Goal: Task Accomplishment & Management: Complete application form

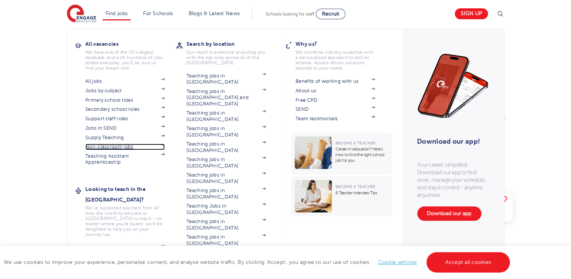
click at [116, 144] on link "Non-classroom jobs" at bounding box center [124, 146] width 79 height 6
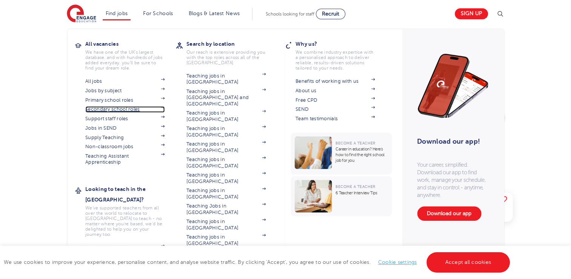
click at [117, 109] on link "Secondary school roles" at bounding box center [124, 109] width 79 height 6
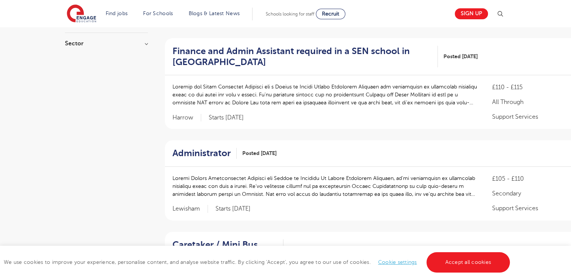
scroll to position [152, 0]
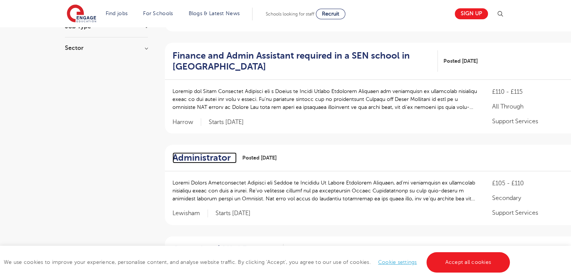
click at [208, 159] on h2 "Administrator" at bounding box center [202, 157] width 58 height 11
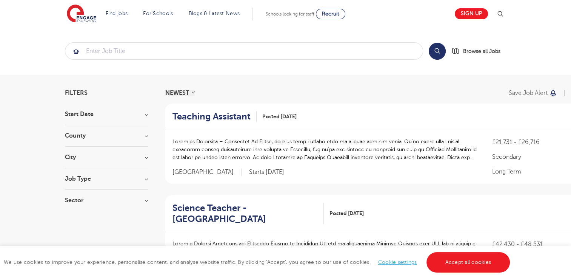
click at [109, 157] on h3 "City" at bounding box center [106, 157] width 83 height 6
click at [85, 238] on button "Show more" at bounding box center [81, 241] width 32 height 7
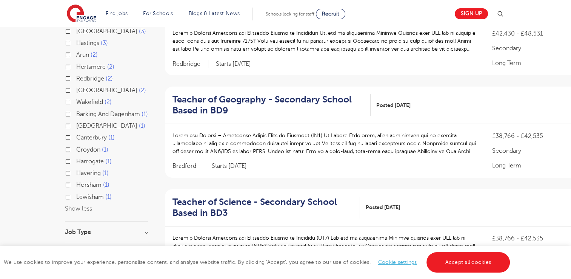
scroll to position [209, 0]
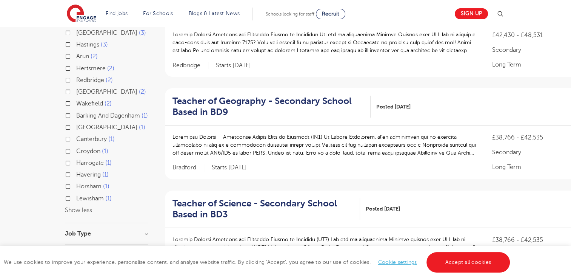
click at [76, 111] on label "Barking And Dagenham 1" at bounding box center [112, 116] width 72 height 10
click at [76, 112] on input "Barking And Dagenham 1" at bounding box center [78, 114] width 5 height 5
checkbox input "true"
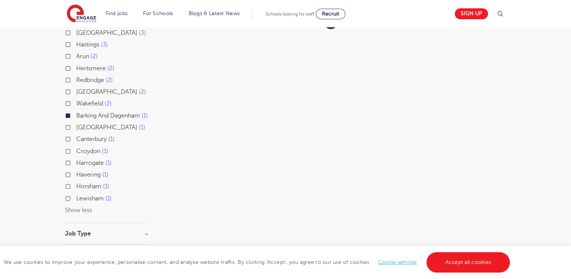
click at [69, 75] on div "Redbridge 2" at bounding box center [106, 81] width 83 height 12
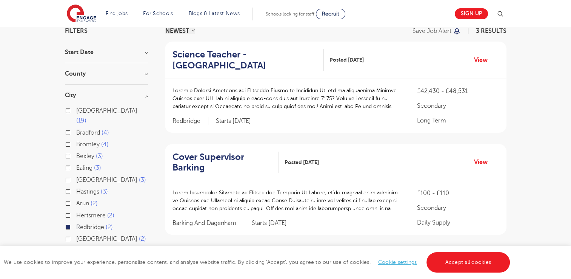
scroll to position [65, 0]
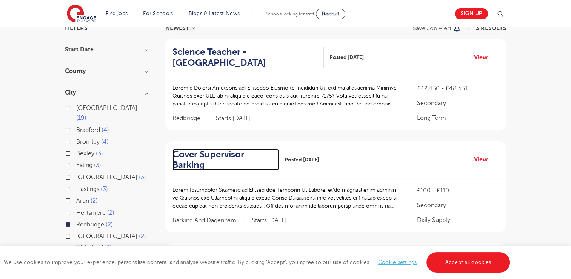
click at [203, 159] on h2 "Cover Supervisor Barking" at bounding box center [223, 160] width 100 height 22
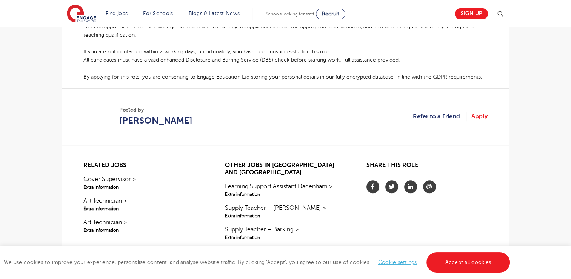
scroll to position [451, 0]
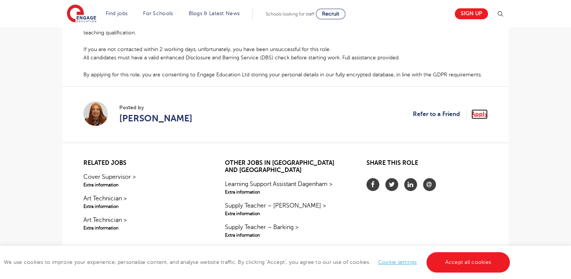
click at [483, 109] on link "Apply" at bounding box center [480, 114] width 16 height 10
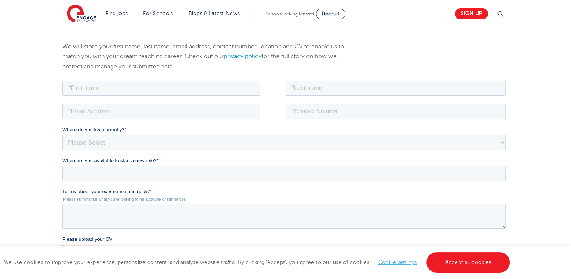
scroll to position [83, 0]
click at [231, 92] on input "text" at bounding box center [161, 87] width 198 height 15
type input "Adam Ahmed"
click at [309, 88] on input "text" at bounding box center [396, 87] width 220 height 15
type input "Choudhury"
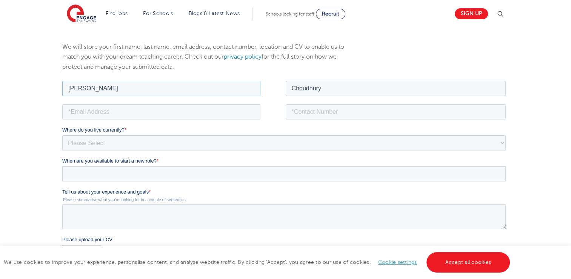
click at [95, 91] on input "Adam Ahmed" at bounding box center [161, 87] width 198 height 15
type input "Adam"
click at [225, 107] on input "email" at bounding box center [161, 111] width 198 height 15
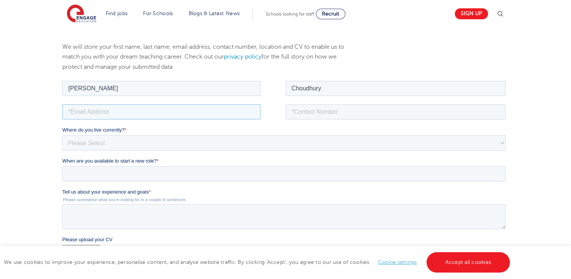
type input "adamchy2003@gmail.com"
click at [316, 109] on input "tel" at bounding box center [396, 111] width 220 height 15
drag, startPoint x: 301, startPoint y: 112, endPoint x: 279, endPoint y: 109, distance: 22.1
click at [279, 109] on fieldset "adamchy2003@gmail.com +447733259127" at bounding box center [285, 113] width 447 height 23
type input "07733259127"
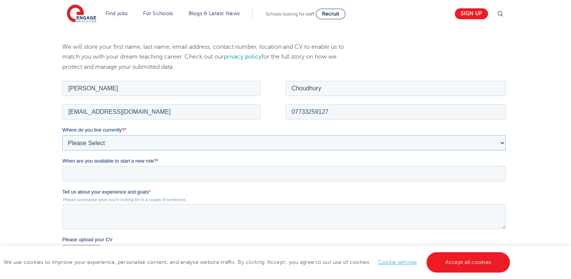
click at [252, 141] on select "Please Select UK Canada Ireland Australia New Zealand Europe USA South Africa J…" at bounding box center [284, 142] width 444 height 15
select select "UK"
click at [62, 135] on select "Please Select UK Canada Ireland Australia New Zealand Europe USA South Africa J…" at bounding box center [284, 142] width 444 height 15
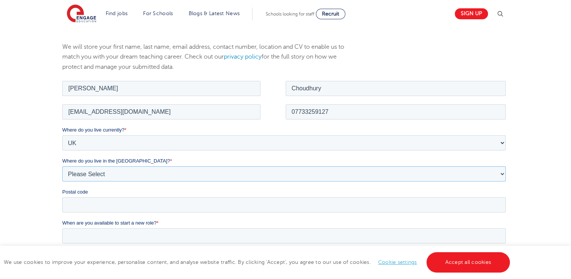
click at [85, 171] on select "Please Select Overseas Barnsley Bedfordshire Berkshire Bournemouth Bracknell Fo…" at bounding box center [284, 173] width 444 height 15
select select "City of London"
click at [62, 166] on select "Please Select Overseas Barnsley Bedfordshire Berkshire Bournemouth Bracknell Fo…" at bounding box center [284, 173] width 444 height 15
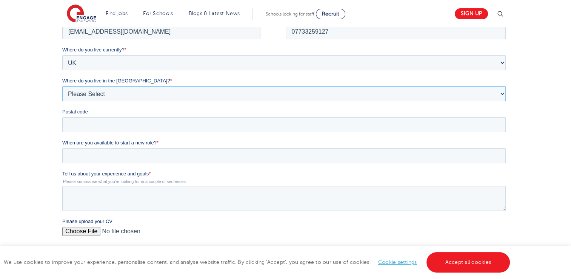
scroll to position [163, 0]
click at [319, 120] on input "Postal code" at bounding box center [284, 123] width 444 height 15
type input "E14 9WR"
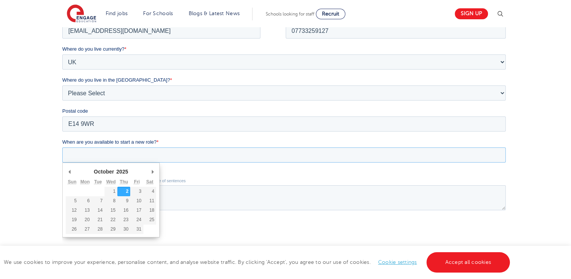
click at [96, 148] on input "When are you available to start a new role? *" at bounding box center [284, 154] width 444 height 15
type div "2025-10-06"
type input "2025/10/06"
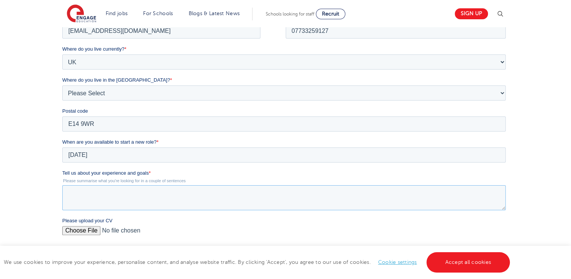
click at [94, 187] on textarea "Tell us about your experience and goals *" at bounding box center [284, 197] width 444 height 25
type textarea "I am looking to build classroom experience before beginning my PGCE course."
click at [68, 233] on input "Please upload your CV" at bounding box center [284, 233] width 444 height 15
type input "C:\fakepath\Adam Choudhury CV New (1).pdf"
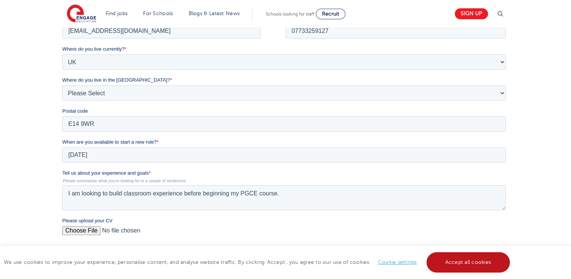
click at [478, 255] on link "Accept all cookies" at bounding box center [469, 262] width 84 height 20
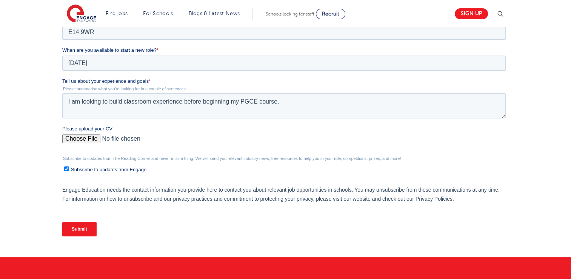
scroll to position [259, 0]
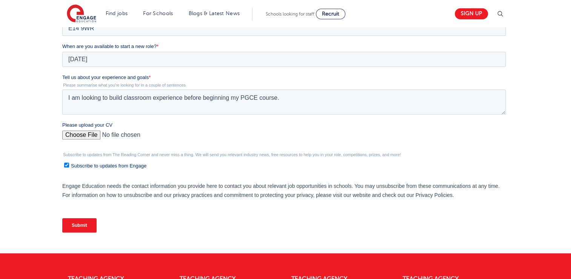
click at [74, 224] on input "Submit" at bounding box center [79, 225] width 34 height 14
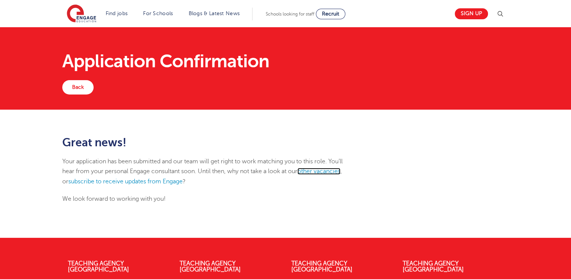
click at [315, 170] on link "other vacancies" at bounding box center [318, 171] width 43 height 7
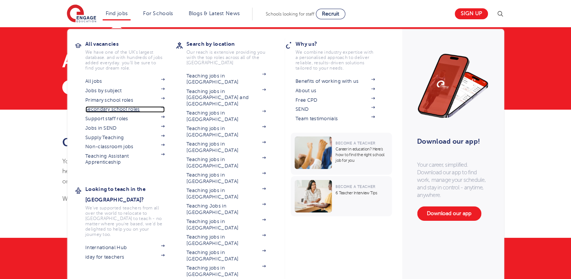
click at [135, 111] on link "Secondary school roles" at bounding box center [124, 109] width 79 height 6
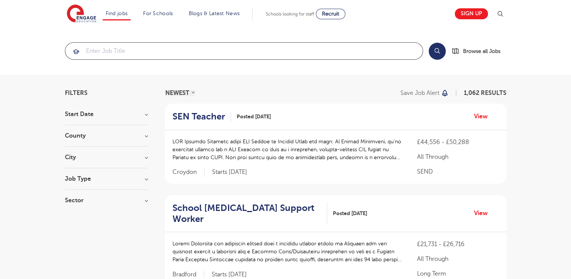
click at [291, 54] on input "search" at bounding box center [244, 51] width 358 height 17
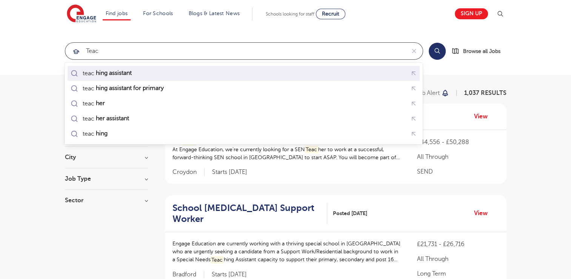
click at [223, 69] on div "teac hing assistant" at bounding box center [243, 73] width 349 height 12
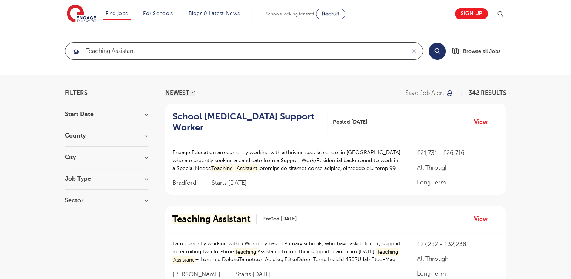
type input "teaching assistant"
click at [105, 160] on div "City [GEOGRAPHIC_DATA] 28 Hounslow 21 [PERSON_NAME] 15 Barnet 14 Hillingdon 14 …" at bounding box center [106, 161] width 83 height 14
click at [143, 158] on h3 "City" at bounding box center [106, 157] width 83 height 6
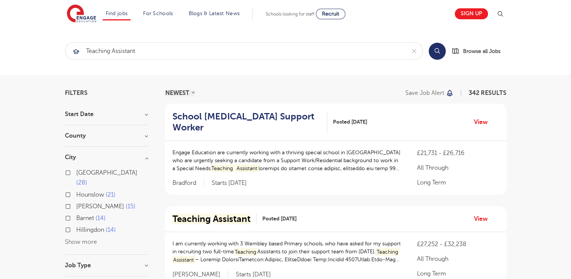
click at [96, 238] on button "Show more" at bounding box center [81, 241] width 32 height 7
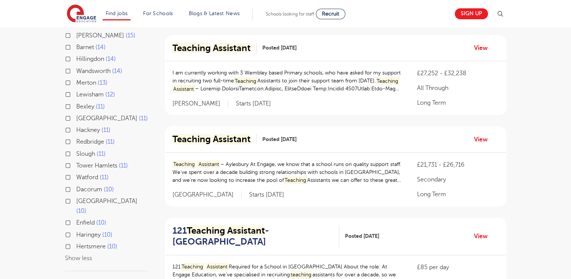
scroll to position [172, 0]
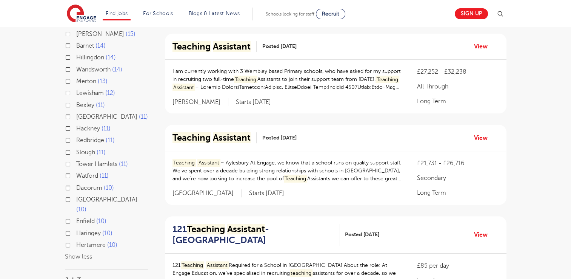
click at [76, 159] on label "Tower Hamlets 11" at bounding box center [102, 164] width 52 height 10
click at [76, 160] on input "Tower Hamlets 11" at bounding box center [78, 162] width 5 height 5
checkbox input "true"
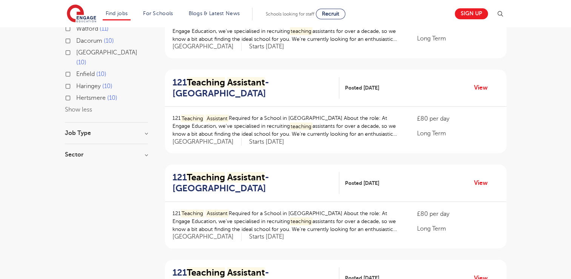
scroll to position [316, 0]
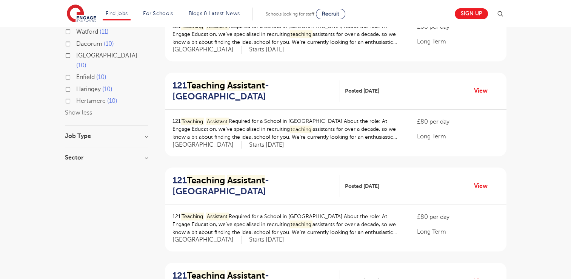
click at [106, 154] on div "Sector Long Term 11 Show more" at bounding box center [106, 161] width 83 height 14
click at [93, 154] on h3 "Sector" at bounding box center [106, 157] width 83 height 6
click at [98, 133] on div "Job Type" at bounding box center [106, 140] width 83 height 14
click at [104, 133] on h3 "Job Type" at bounding box center [106, 136] width 83 height 6
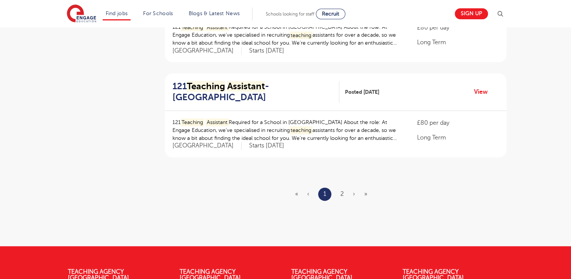
scroll to position [889, 0]
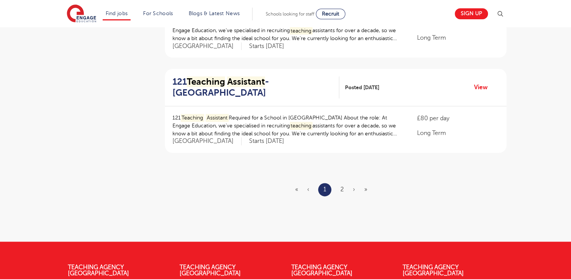
click at [340, 187] on ul "« ‹ 1 2 › »" at bounding box center [335, 189] width 81 height 13
click at [343, 191] on link "2" at bounding box center [342, 189] width 3 height 7
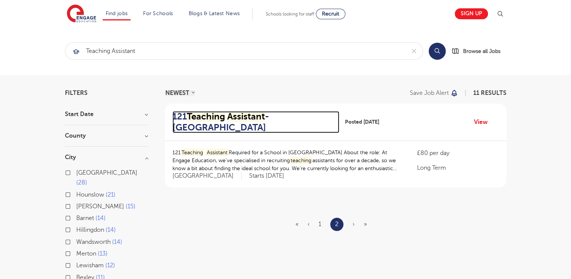
click at [272, 119] on h2 "121 Teaching Assistant - Tower Hamlets" at bounding box center [253, 122] width 161 height 22
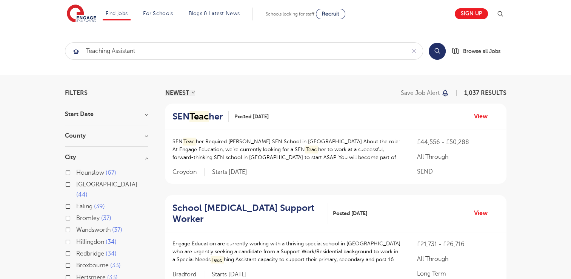
scroll to position [172, 0]
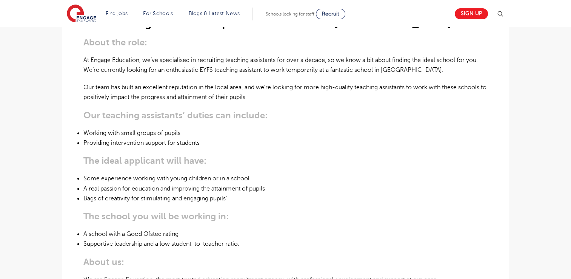
scroll to position [244, 0]
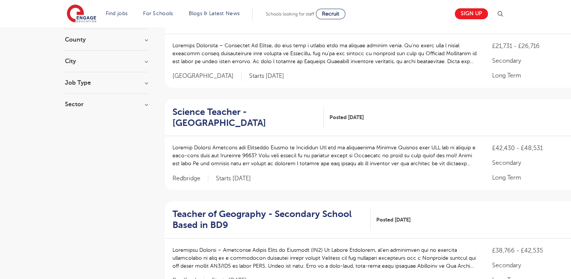
scroll to position [97, 0]
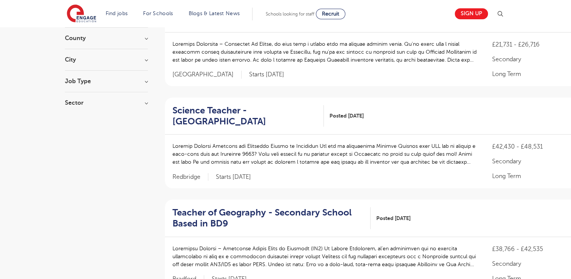
click at [98, 81] on h3 "Job Type" at bounding box center [106, 81] width 83 height 6
click at [92, 58] on h3 "City" at bounding box center [106, 60] width 83 height 6
click at [80, 128] on div "Ealing 3" at bounding box center [106, 133] width 83 height 12
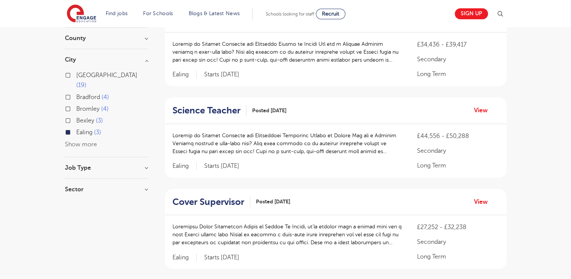
click at [77, 129] on span "Ealing" at bounding box center [84, 132] width 16 height 7
click at [77, 129] on input "Ealing 3" at bounding box center [78, 131] width 5 height 5
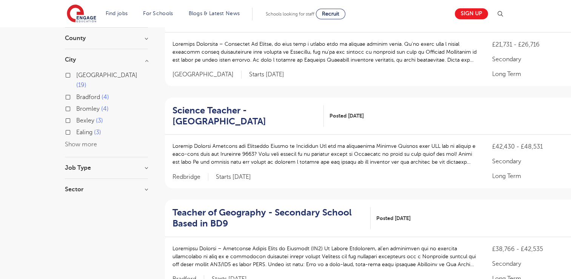
click at [78, 141] on button "Show more" at bounding box center [81, 144] width 32 height 7
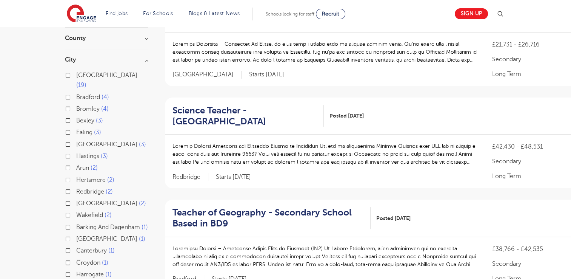
click at [76, 222] on label "Barking And Dagenham 1" at bounding box center [112, 227] width 72 height 10
click at [76, 223] on input "Barking And Dagenham 1" at bounding box center [78, 225] width 5 height 5
checkbox input "true"
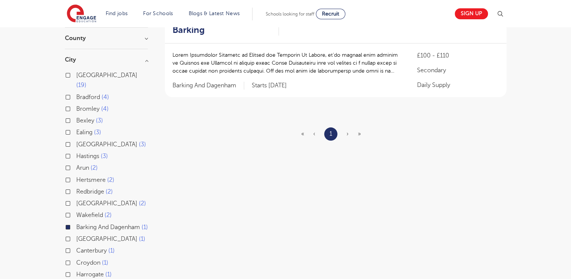
click at [68, 186] on div "Redbridge 2" at bounding box center [106, 192] width 83 height 12
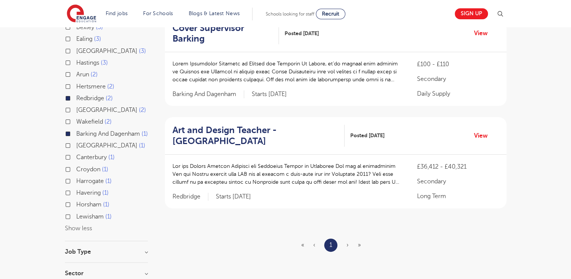
scroll to position [195, 0]
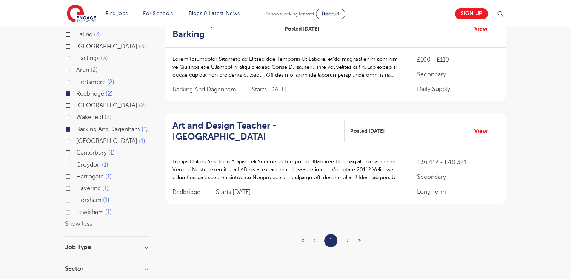
click at [84, 141] on span "[GEOGRAPHIC_DATA]" at bounding box center [106, 140] width 61 height 7
click at [81, 141] on input "Camden 1" at bounding box center [78, 139] width 5 height 5
checkbox input "true"
